Goal: Information Seeking & Learning: Learn about a topic

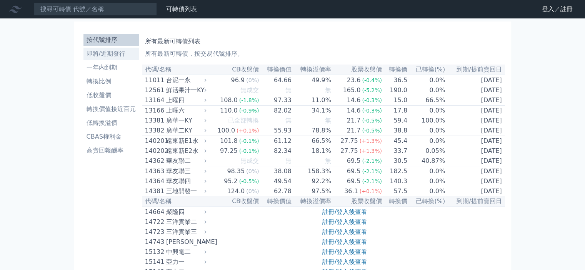
click at [105, 49] on link "即將/近期發行" at bounding box center [110, 54] width 55 height 12
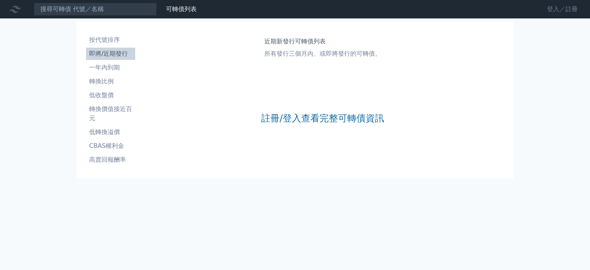
click at [561, 10] on link "登入／註冊" at bounding box center [562, 9] width 43 height 12
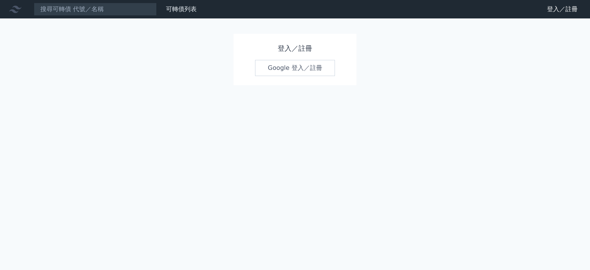
click at [308, 69] on link "Google 登入／註冊" at bounding box center [295, 68] width 80 height 16
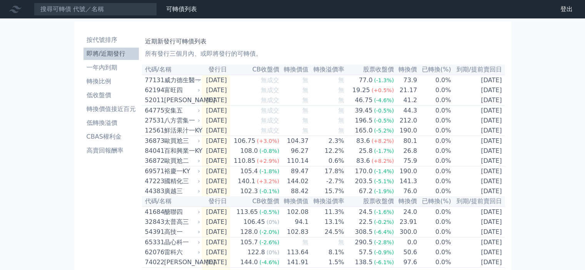
click at [230, 73] on th "發行日" at bounding box center [216, 70] width 28 height 10
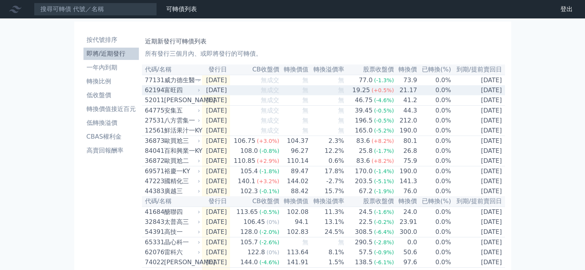
click at [183, 95] on div "富旺四" at bounding box center [181, 90] width 35 height 9
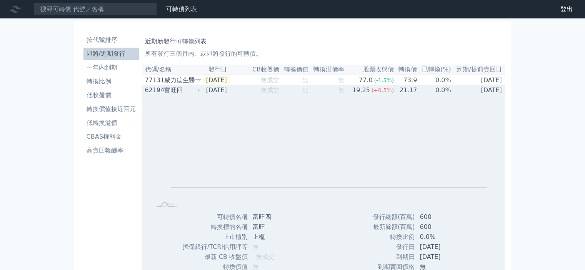
click at [186, 93] on div "富旺四" at bounding box center [181, 90] width 35 height 9
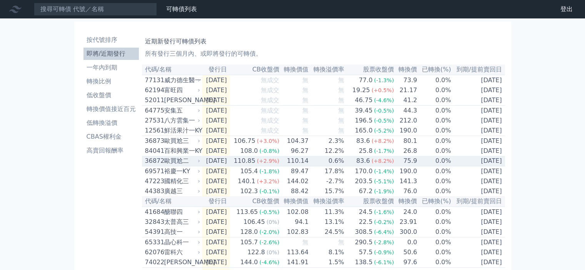
click at [169, 166] on div "歐買尬二" at bounding box center [181, 160] width 35 height 9
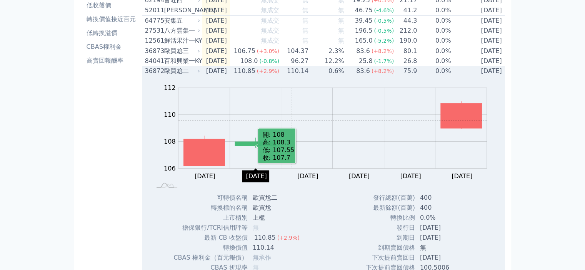
scroll to position [102, 0]
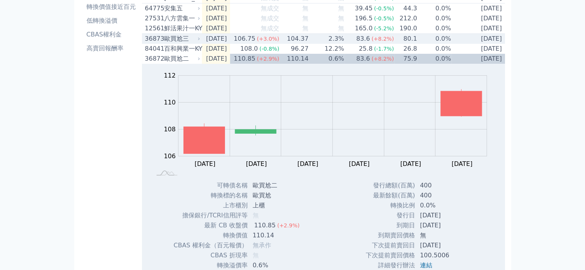
click at [185, 42] on div "歐買尬三" at bounding box center [181, 38] width 35 height 9
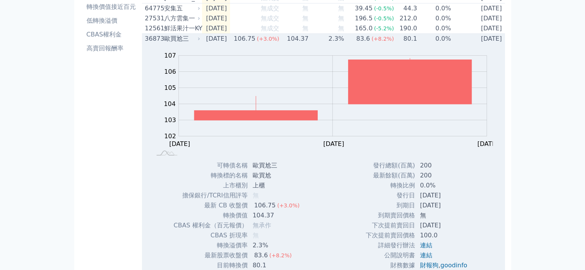
click at [185, 43] on div "歐買尬三" at bounding box center [181, 38] width 35 height 9
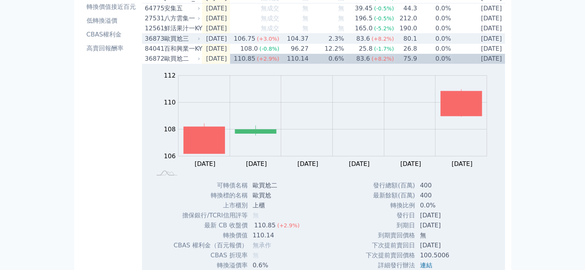
click at [190, 43] on div "歐買尬三" at bounding box center [181, 38] width 35 height 9
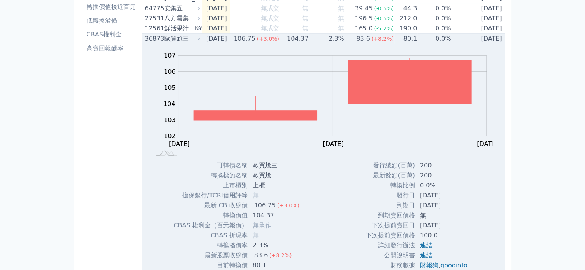
click at [190, 43] on div "歐買尬三" at bounding box center [181, 38] width 35 height 9
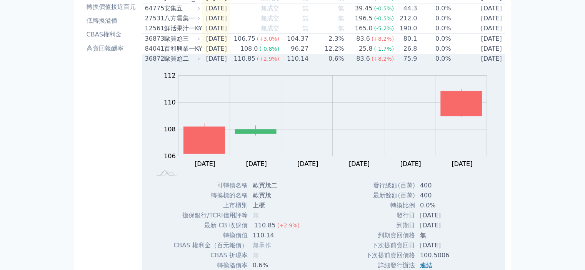
click at [185, 63] on div "歐買尬二" at bounding box center [181, 58] width 35 height 9
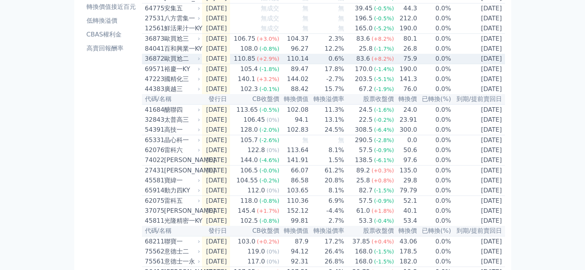
click at [185, 63] on div "歐買尬二" at bounding box center [181, 58] width 35 height 9
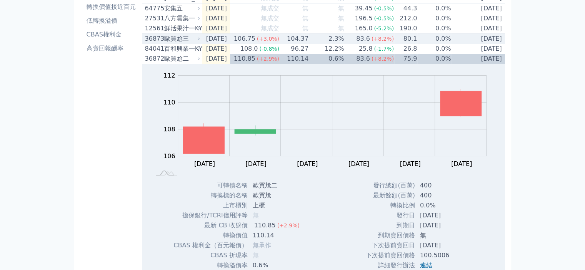
click at [198, 43] on div "歐買尬三" at bounding box center [181, 38] width 35 height 9
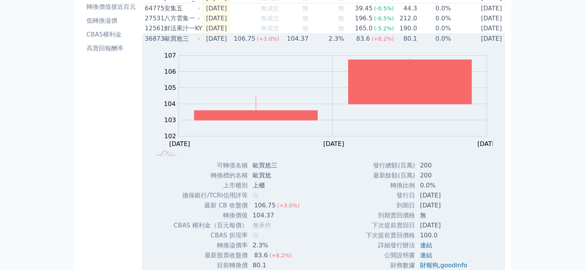
click at [198, 43] on div "歐買尬三" at bounding box center [181, 38] width 35 height 9
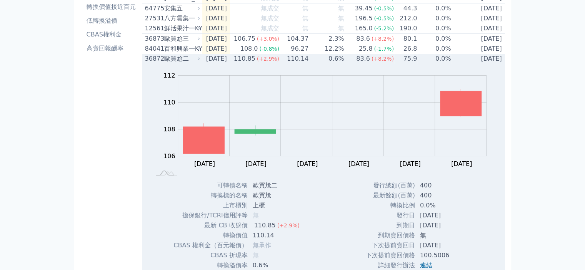
click at [194, 63] on div "歐買尬二" at bounding box center [181, 58] width 35 height 9
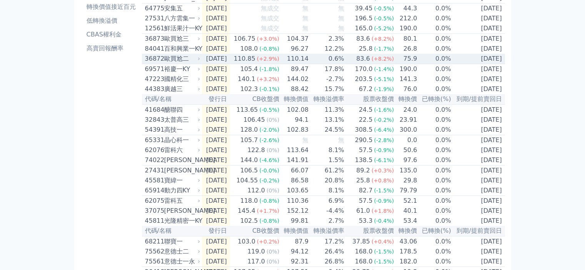
click at [188, 63] on div "歐買尬二" at bounding box center [181, 58] width 35 height 9
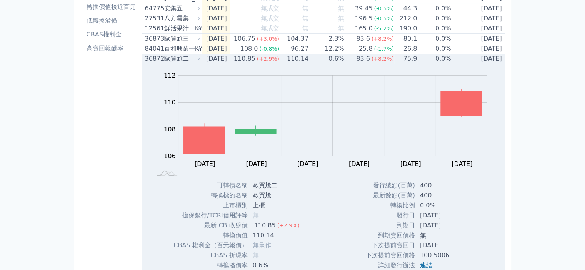
click at [194, 63] on div "歐買尬二" at bounding box center [181, 58] width 35 height 9
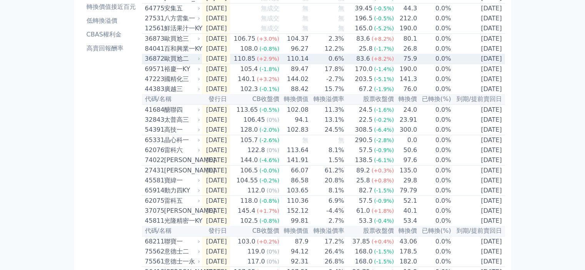
click at [194, 63] on div "歐買尬二" at bounding box center [181, 58] width 35 height 9
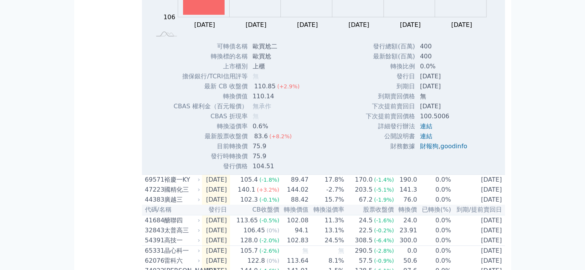
scroll to position [256, 0]
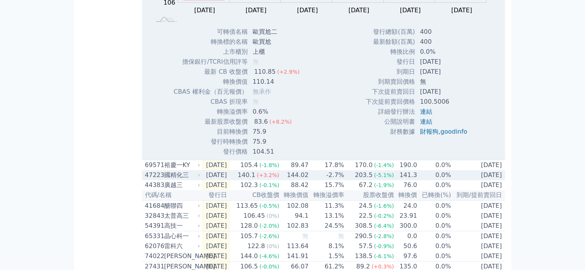
click at [195, 180] on div "國精化三" at bounding box center [181, 175] width 35 height 9
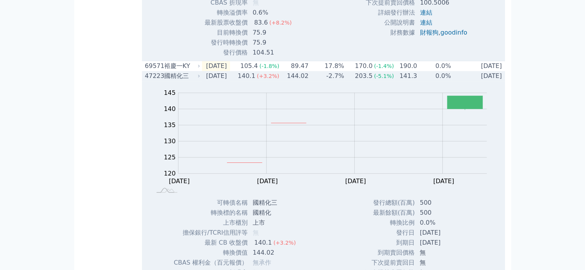
scroll to position [410, 0]
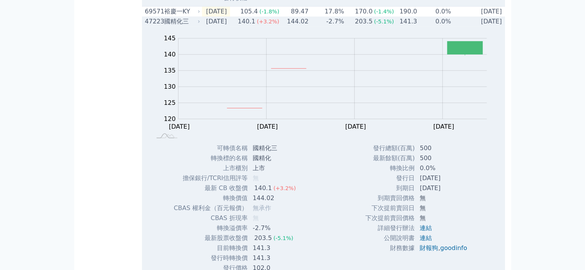
click at [193, 26] on div "國精化三" at bounding box center [181, 21] width 35 height 9
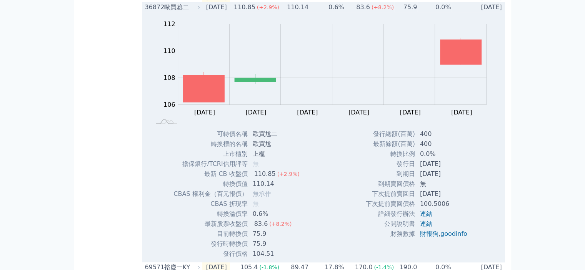
scroll to position [102, 0]
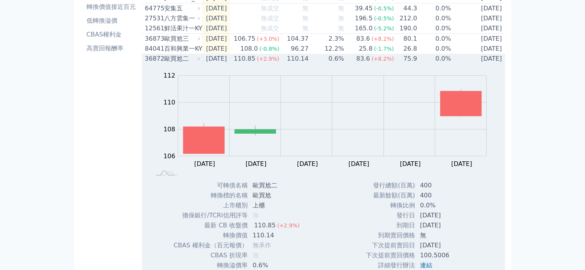
click at [182, 63] on div "歐買尬二" at bounding box center [181, 58] width 35 height 9
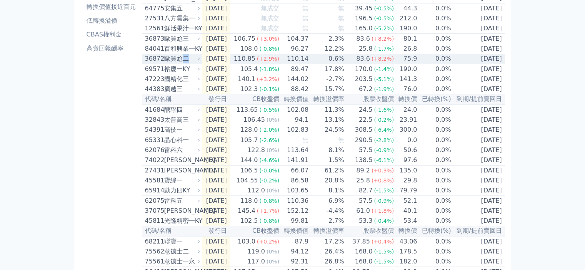
click at [182, 63] on div "歐買尬二" at bounding box center [181, 58] width 35 height 9
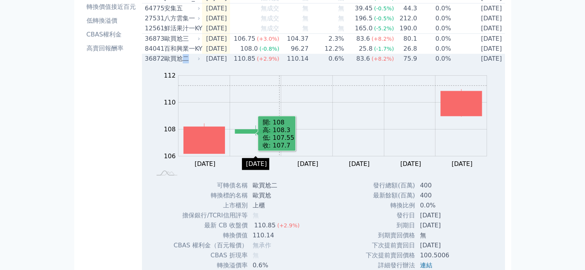
scroll to position [154, 0]
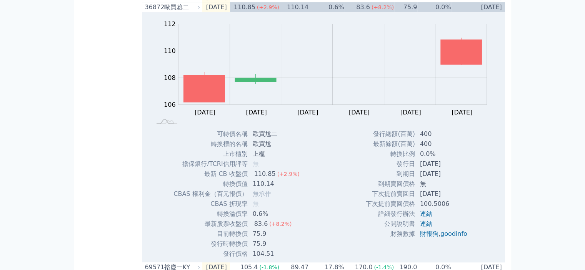
click at [106, 66] on div "按代號排序 即將/近期發行 一年內到期 轉換比例 低收盤價 轉換價值接近百元 低轉換溢價 CBAS權利金 高賣回報酬率" at bounding box center [111, 237] width 62 height 720
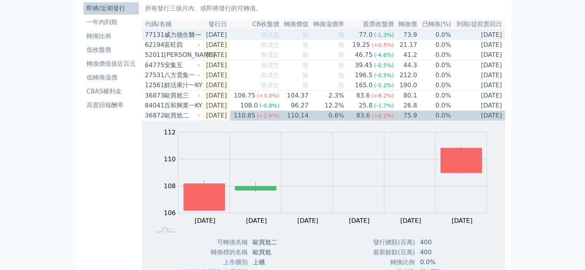
scroll to position [0, 0]
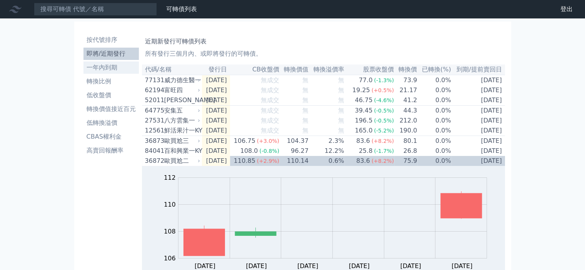
click at [111, 64] on li "一年內到期" at bounding box center [110, 67] width 55 height 9
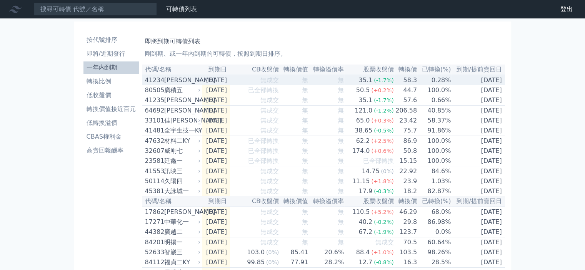
click at [185, 81] on div "晟德四" at bounding box center [181, 80] width 35 height 9
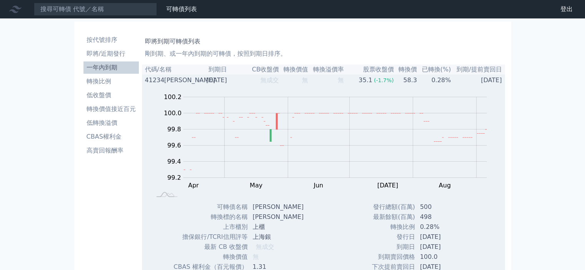
click at [155, 80] on div "41234" at bounding box center [153, 80] width 17 height 9
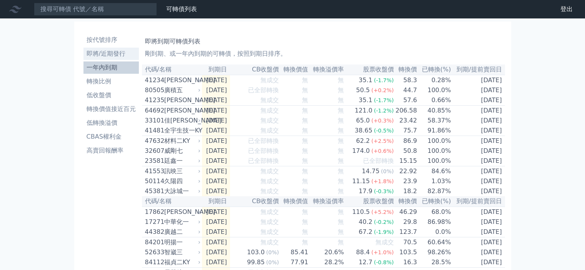
click at [104, 49] on li "即將/近期發行" at bounding box center [110, 53] width 55 height 9
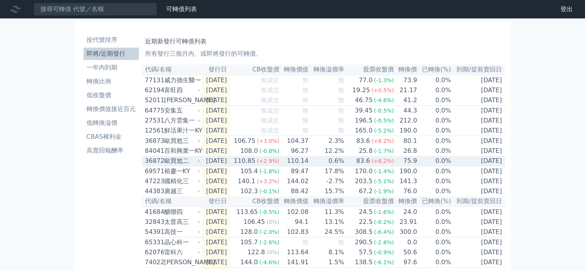
click at [292, 166] on td "110.14" at bounding box center [293, 161] width 29 height 10
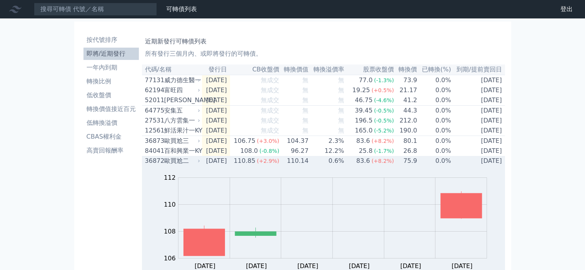
click at [292, 166] on td "110.14" at bounding box center [293, 161] width 29 height 10
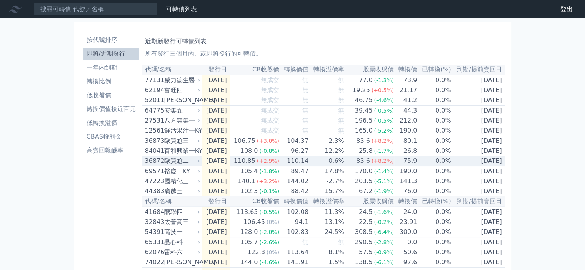
click at [292, 166] on td "110.14" at bounding box center [293, 161] width 29 height 10
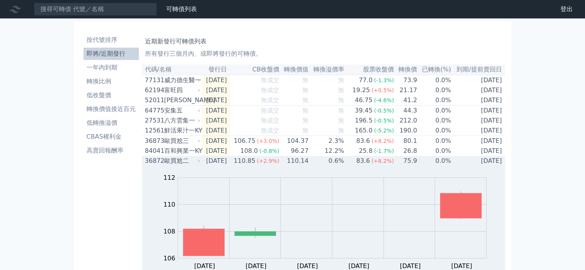
click at [292, 166] on td "110.14" at bounding box center [293, 161] width 29 height 10
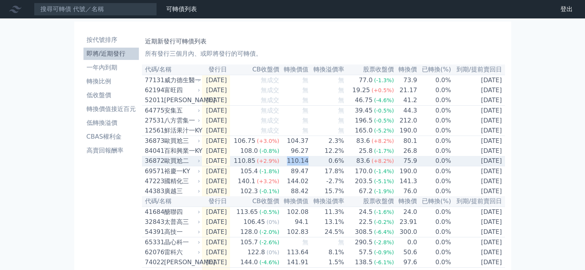
click at [292, 166] on td "110.14" at bounding box center [293, 161] width 29 height 10
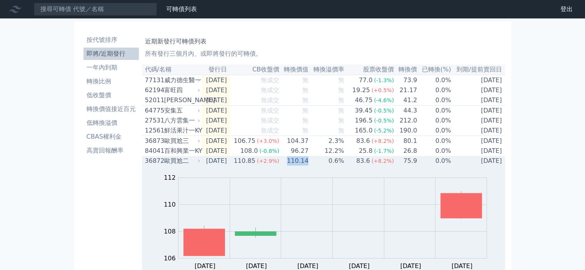
click at [292, 166] on td "110.14" at bounding box center [293, 161] width 29 height 10
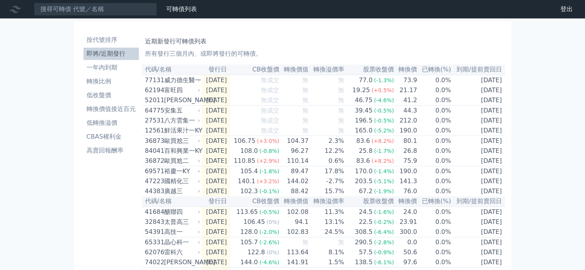
drag, startPoint x: 206, startPoint y: 0, endPoint x: 44, endPoint y: 135, distance: 210.7
click at [37, 136] on div "可轉債列表 財務數據 可轉債列表 財務數據 登出 登出 按代號排序 即將/近期發行 一年內到期 轉換比例 低收盤價 轉換價值接近百元 低轉換溢價" at bounding box center [292, 256] width 585 height 513
click at [91, 70] on li "一年內到期" at bounding box center [110, 67] width 55 height 9
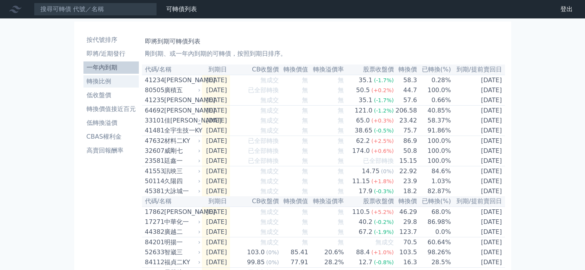
click at [99, 78] on li "轉換比例" at bounding box center [110, 81] width 55 height 9
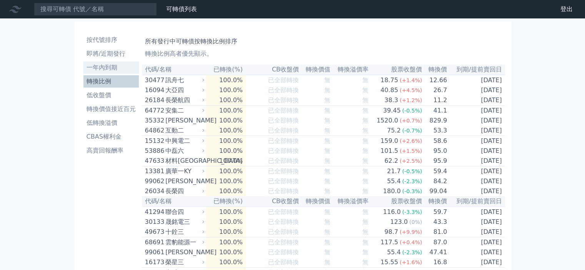
click at [104, 65] on li "一年內到期" at bounding box center [110, 67] width 55 height 9
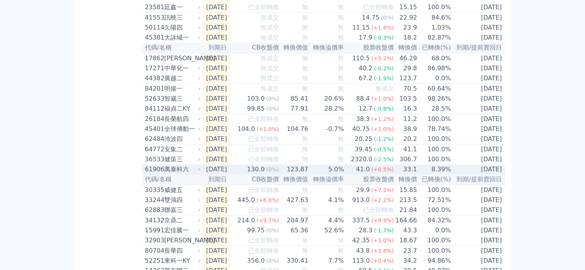
scroll to position [205, 0]
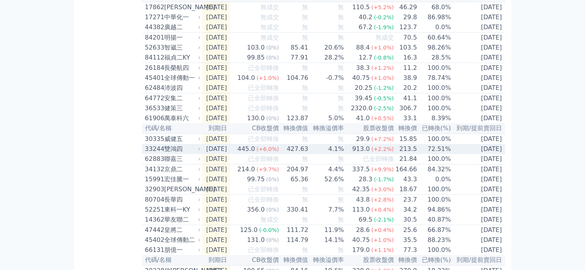
click at [187, 154] on div "雙鴻四" at bounding box center [181, 149] width 35 height 9
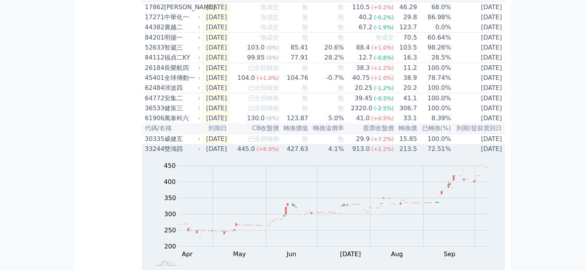
click at [187, 154] on div "雙鴻四" at bounding box center [181, 149] width 35 height 9
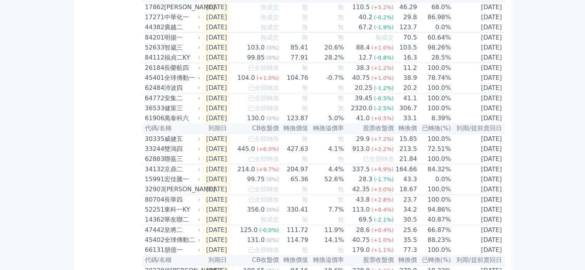
scroll to position [0, 0]
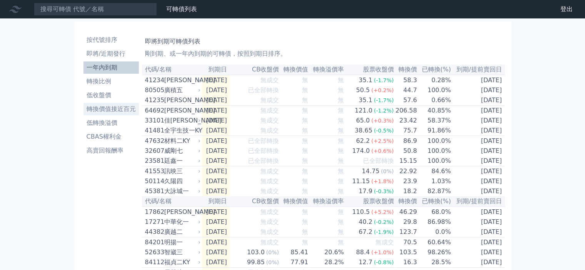
click at [111, 110] on li "轉換價值接近百元" at bounding box center [110, 109] width 55 height 9
